Goal: Task Accomplishment & Management: Use online tool/utility

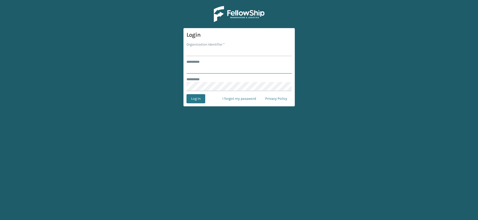
type input "********"
click at [204, 47] on input "Organization Identifier *" at bounding box center [239, 51] width 105 height 9
type input "MilliardLV"
click at [201, 100] on button "Log In" at bounding box center [196, 98] width 19 height 9
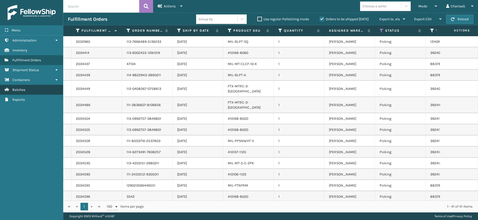
click at [23, 87] on link "Batches" at bounding box center [31, 90] width 63 height 10
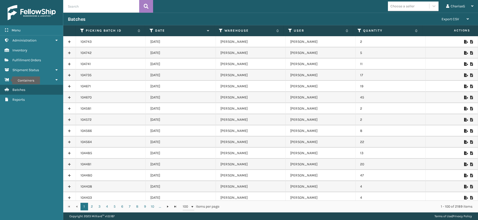
click at [464, 76] on icon at bounding box center [465, 75] width 3 height 4
click at [465, 65] on div at bounding box center [451, 64] width 43 height 4
click at [464, 64] on icon at bounding box center [465, 64] width 3 height 4
click at [464, 53] on icon at bounding box center [465, 53] width 3 height 4
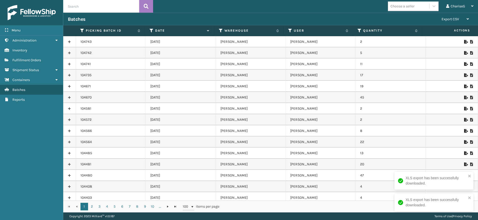
click at [464, 43] on icon at bounding box center [465, 42] width 3 height 4
